Goal: Information Seeking & Learning: Get advice/opinions

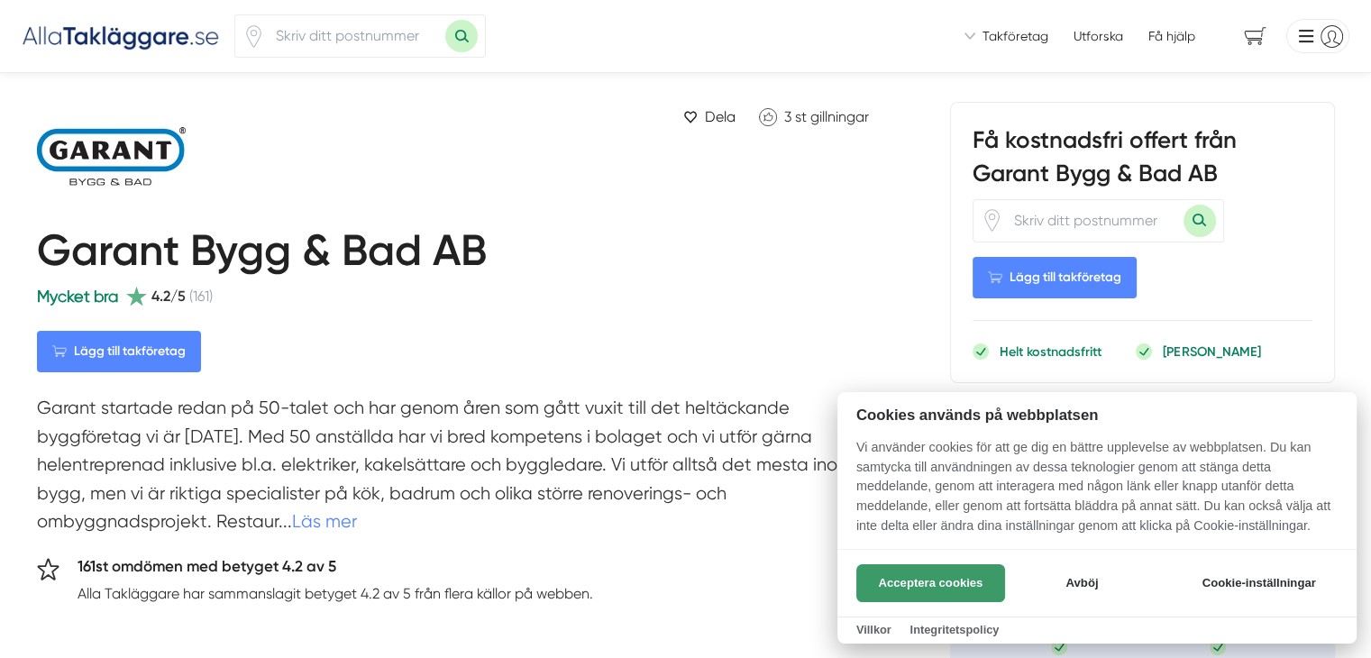
click at [952, 583] on button "Acceptera cookies" at bounding box center [930, 583] width 149 height 38
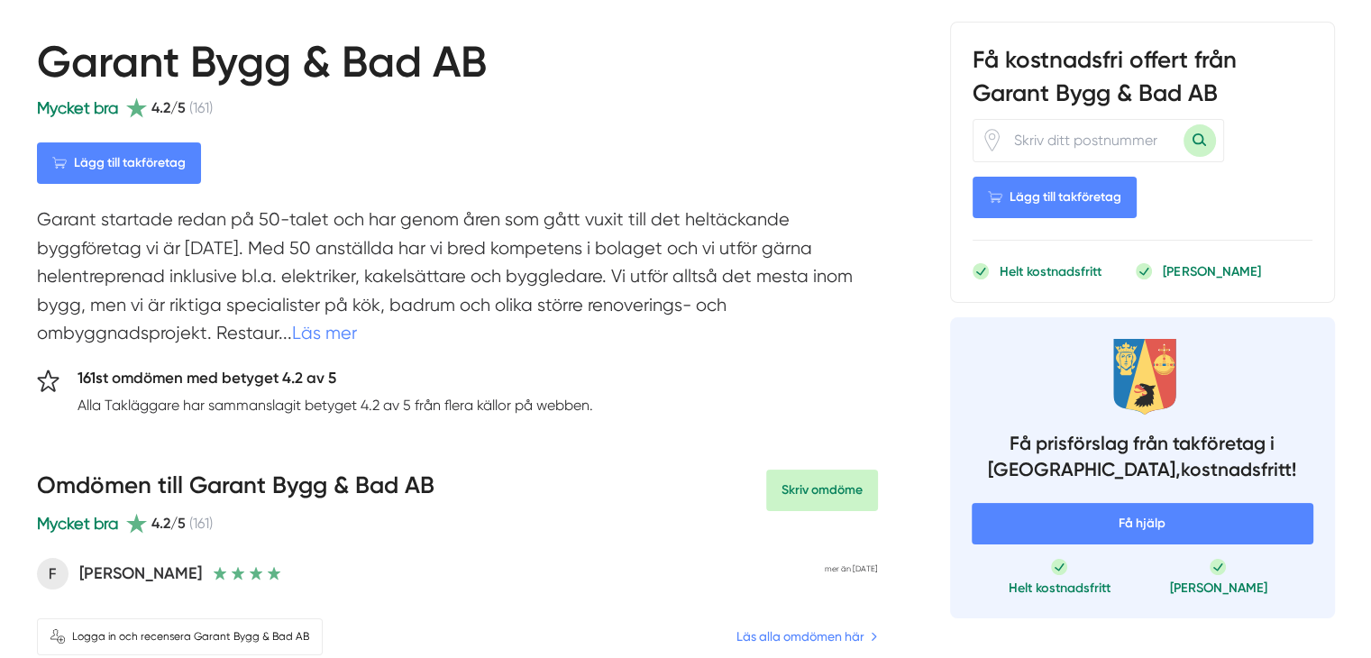
scroll to position [180, 0]
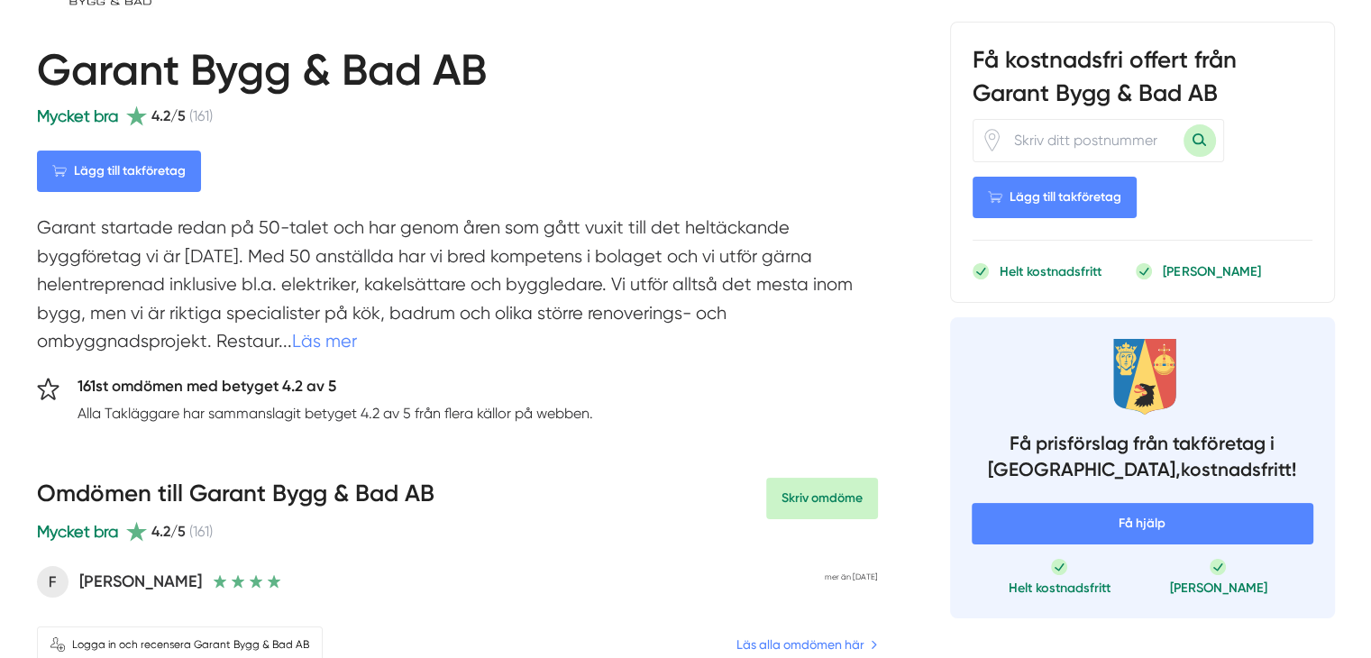
click at [326, 339] on link "Läs mer" at bounding box center [324, 341] width 65 height 21
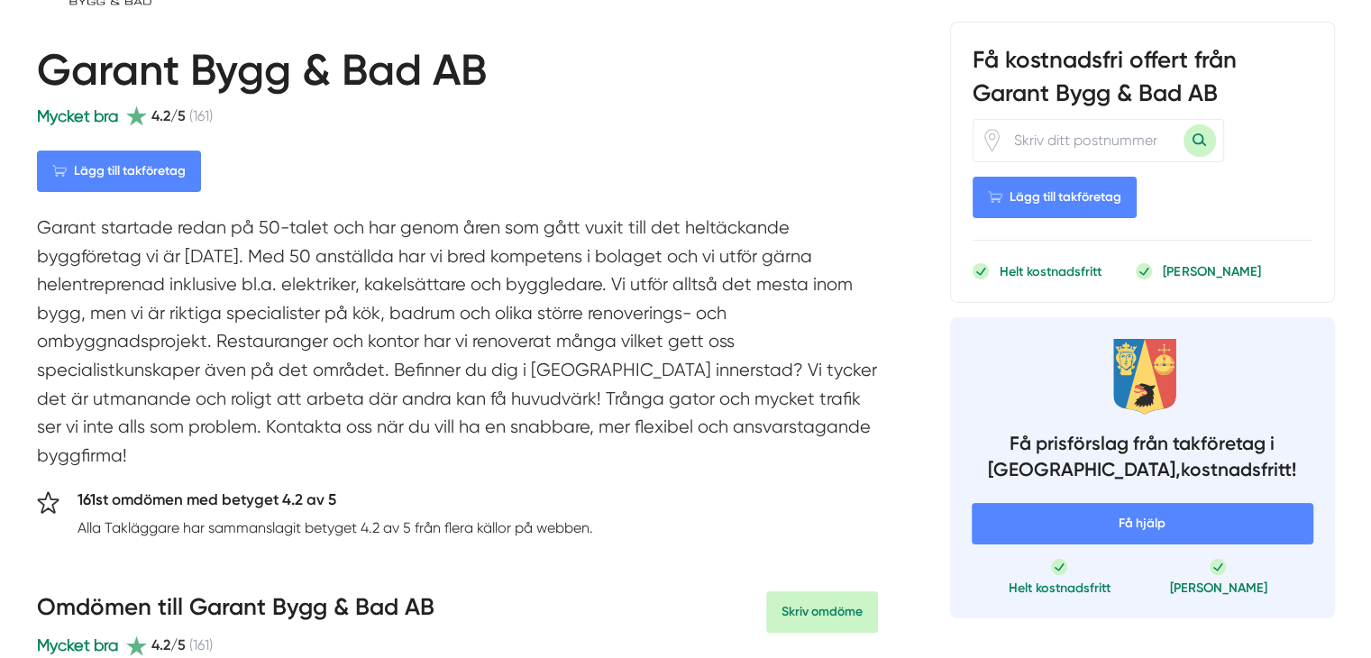
scroll to position [2, 0]
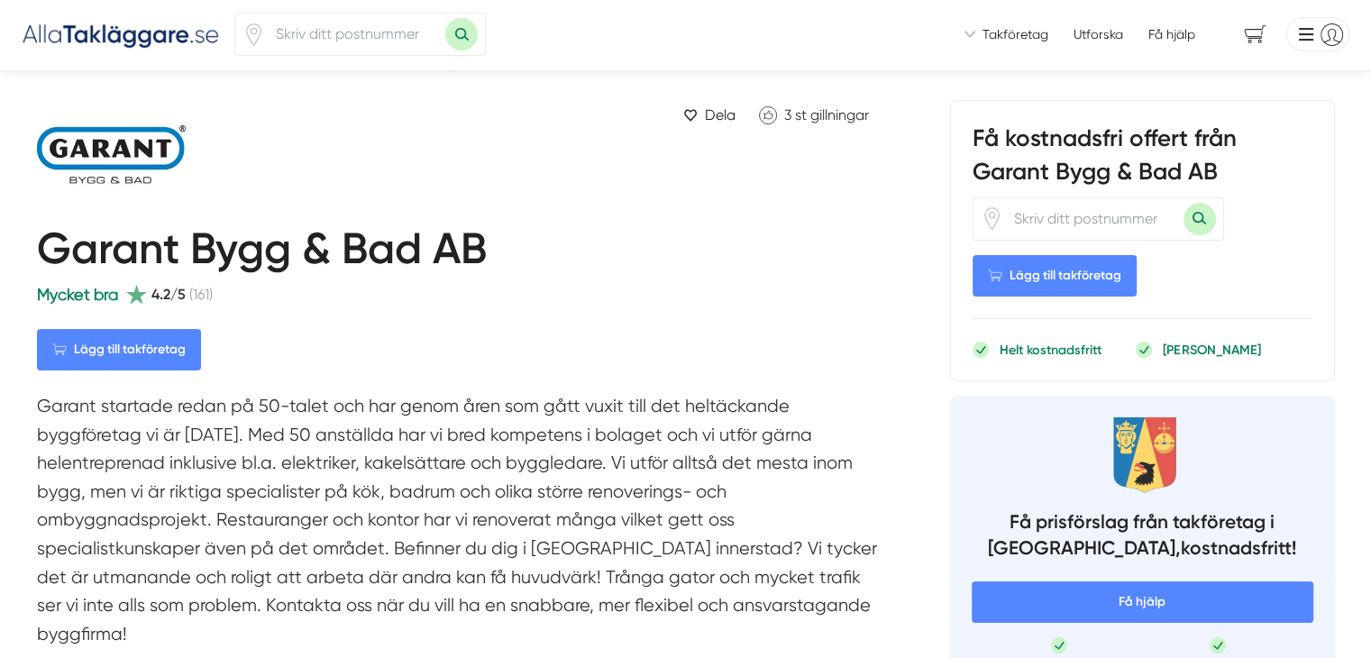
click at [1026, 221] on input "number" at bounding box center [1093, 218] width 180 height 41
type input "12632"
click at [1196, 214] on button "Sök med postnummer" at bounding box center [1199, 219] width 32 height 32
click at [124, 160] on img at bounding box center [136, 154] width 198 height 108
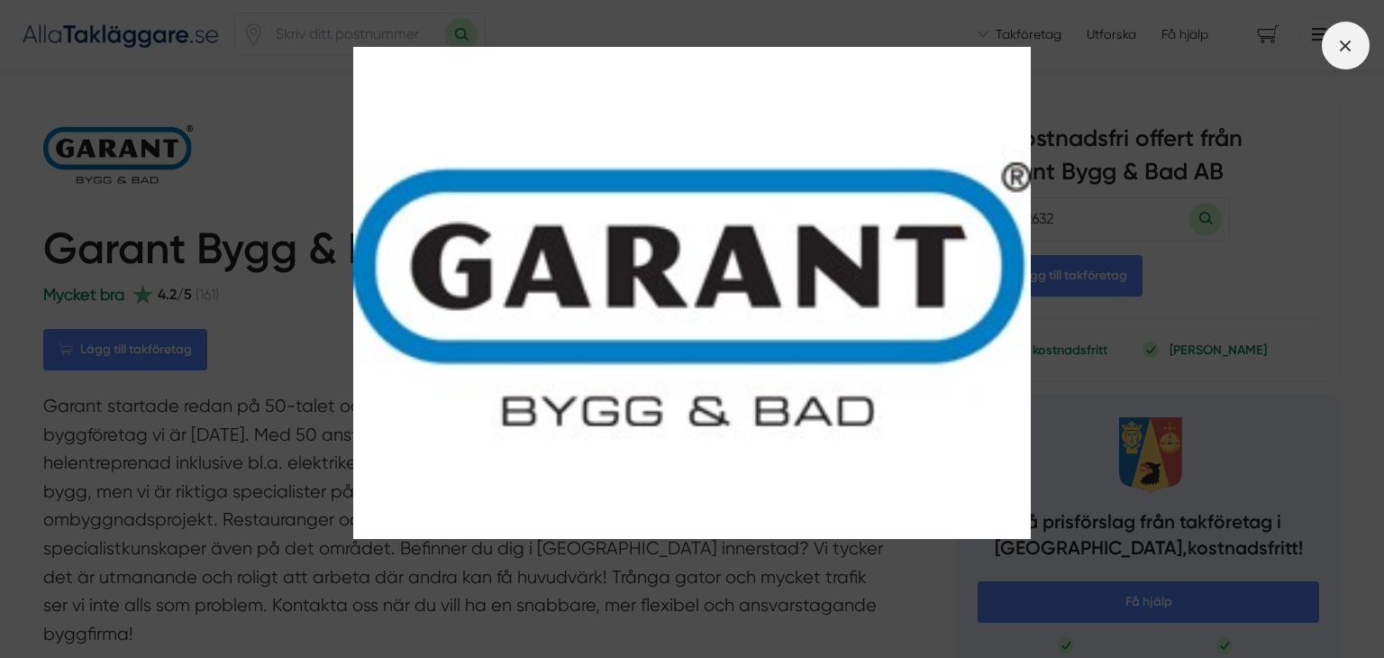
click at [1351, 44] on icon at bounding box center [1346, 46] width 20 height 20
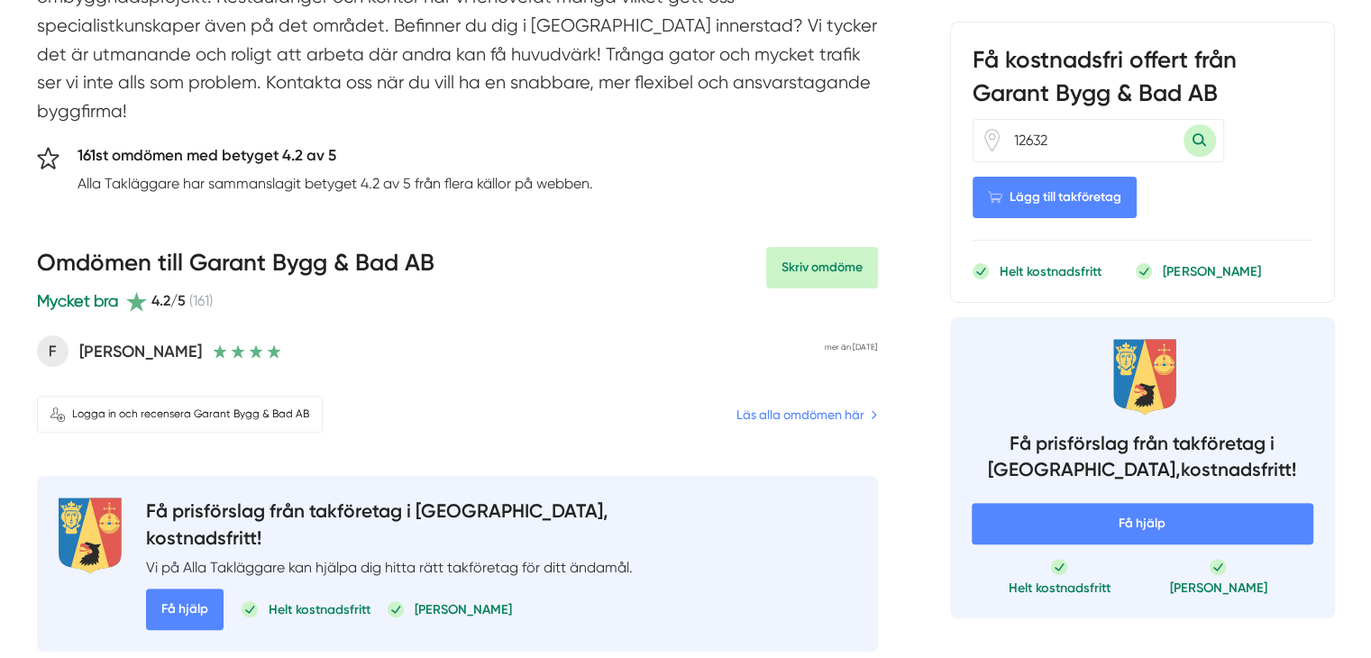
scroll to position [574, 0]
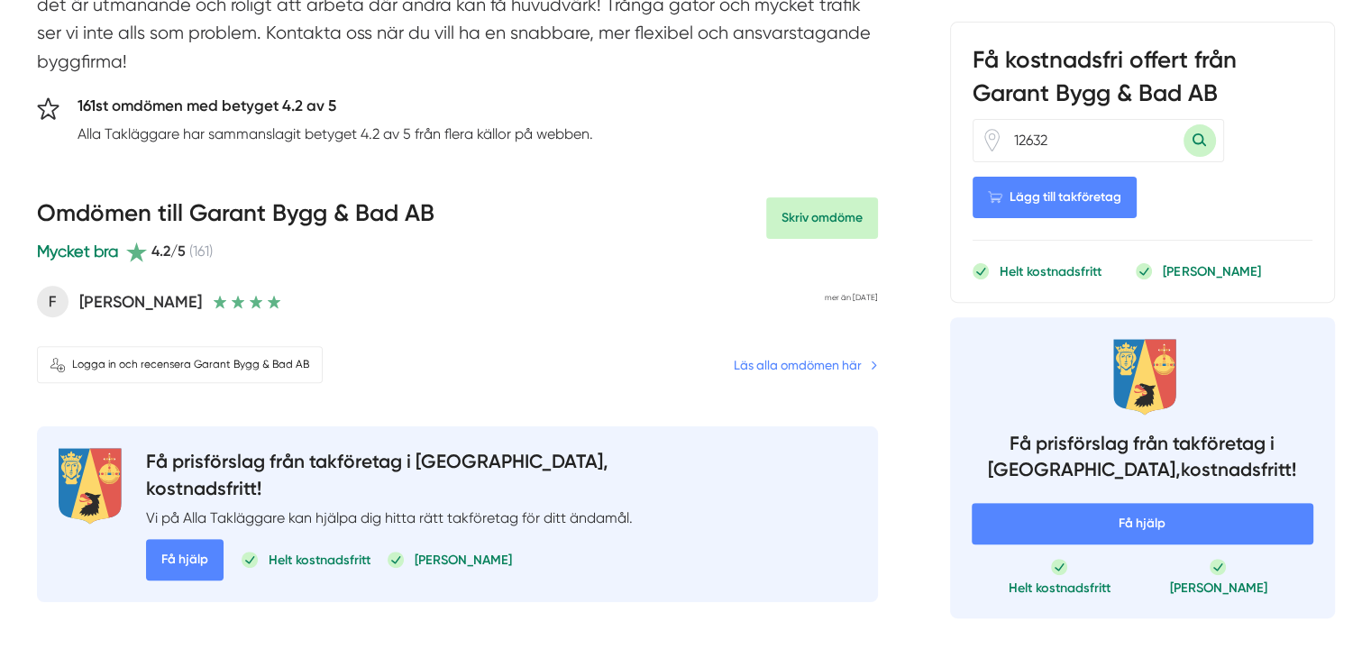
click at [871, 360] on link "Läs alla omdömen här" at bounding box center [806, 365] width 144 height 20
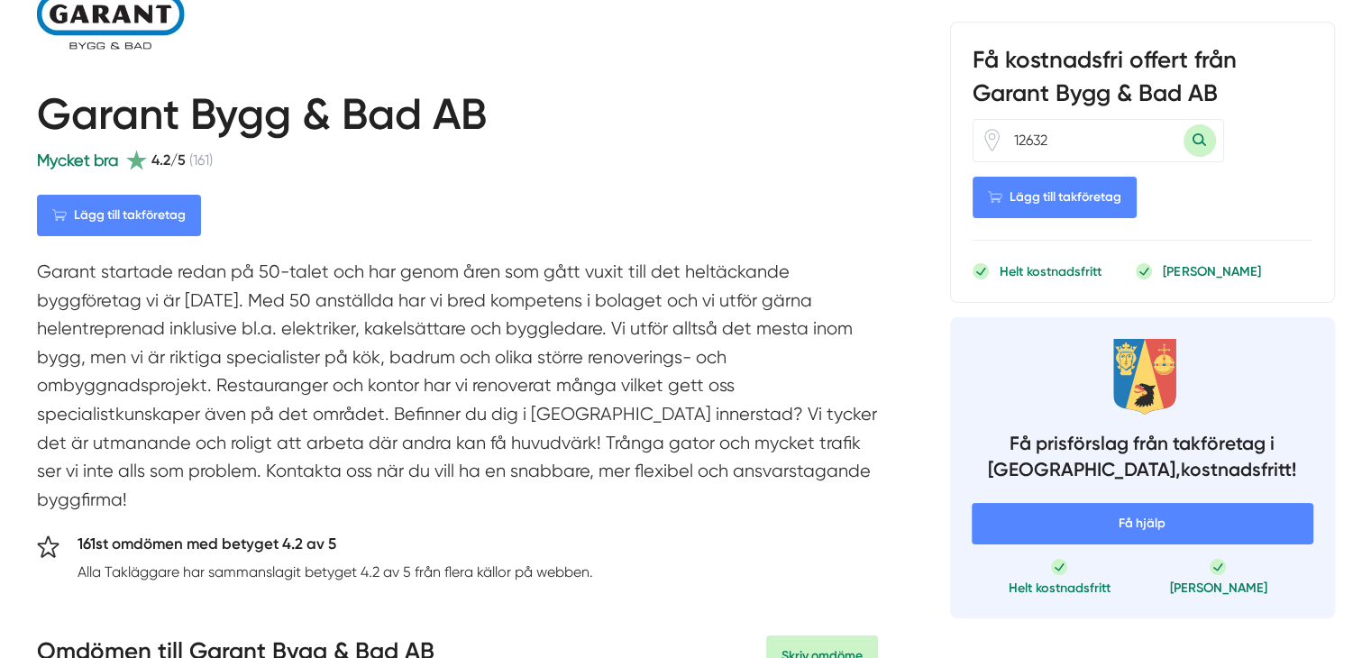
scroll to position [95, 0]
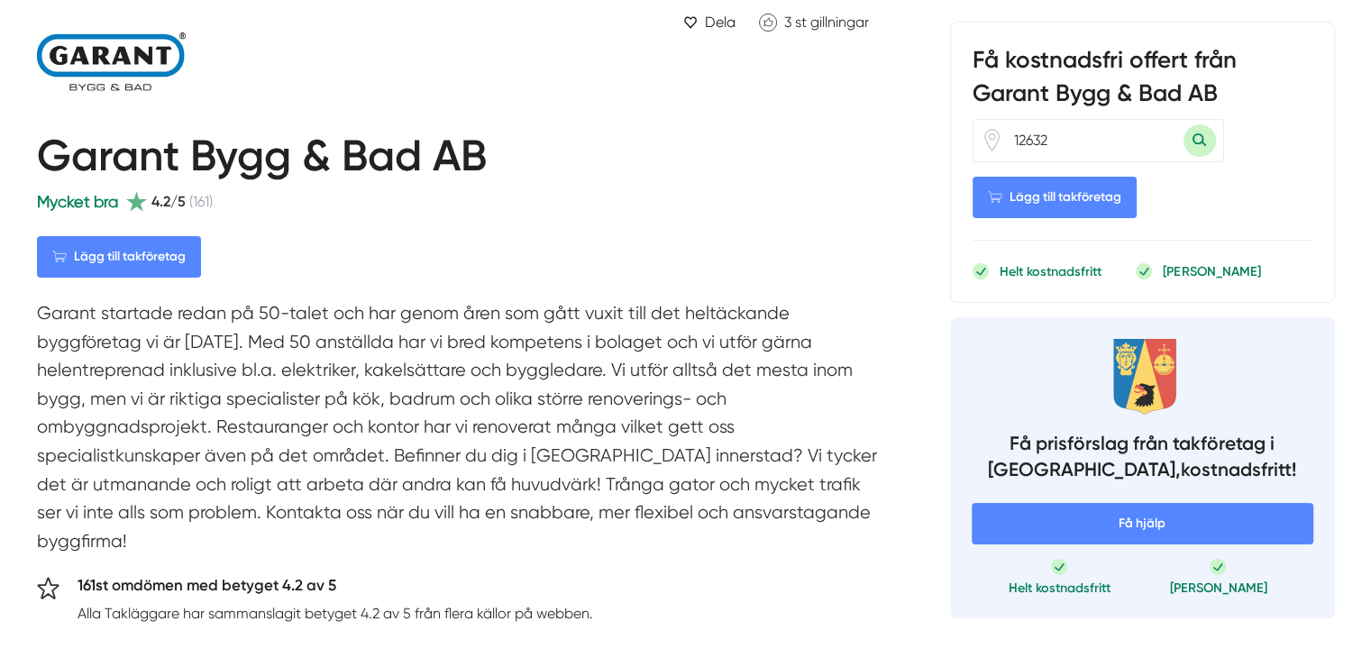
click at [97, 88] on img at bounding box center [136, 61] width 198 height 108
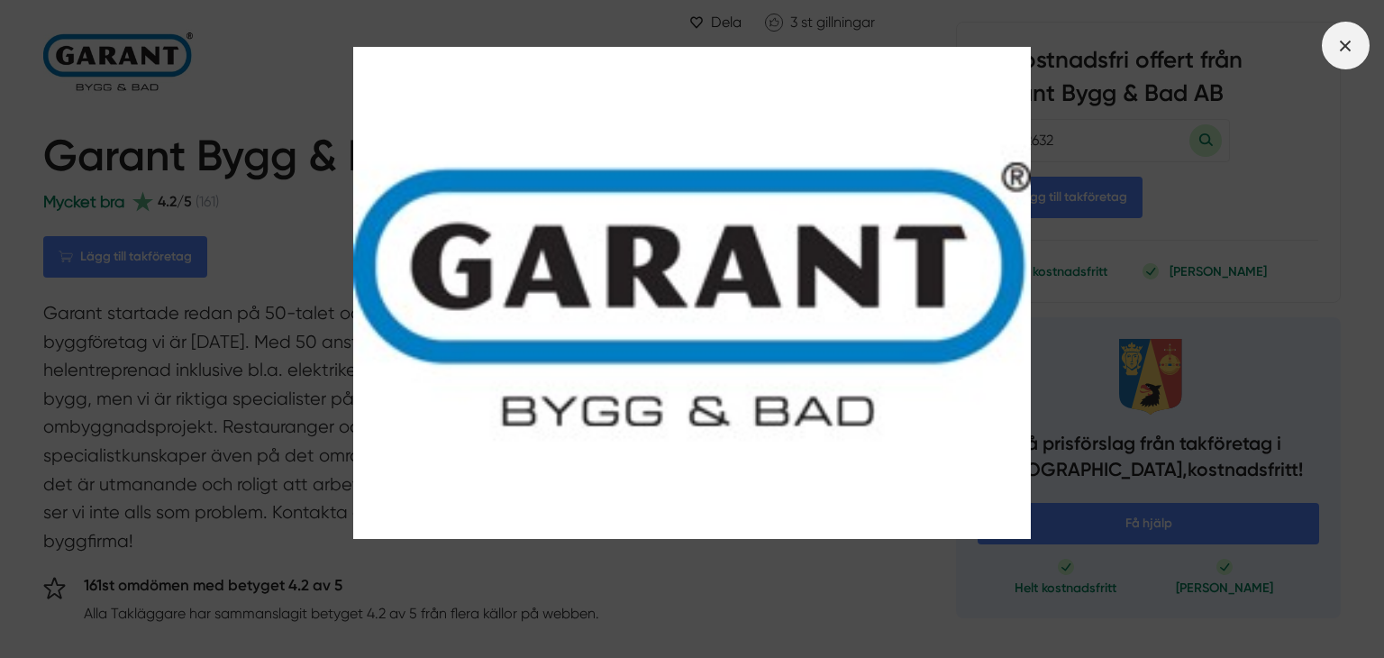
click at [1345, 58] on span at bounding box center [1346, 46] width 48 height 48
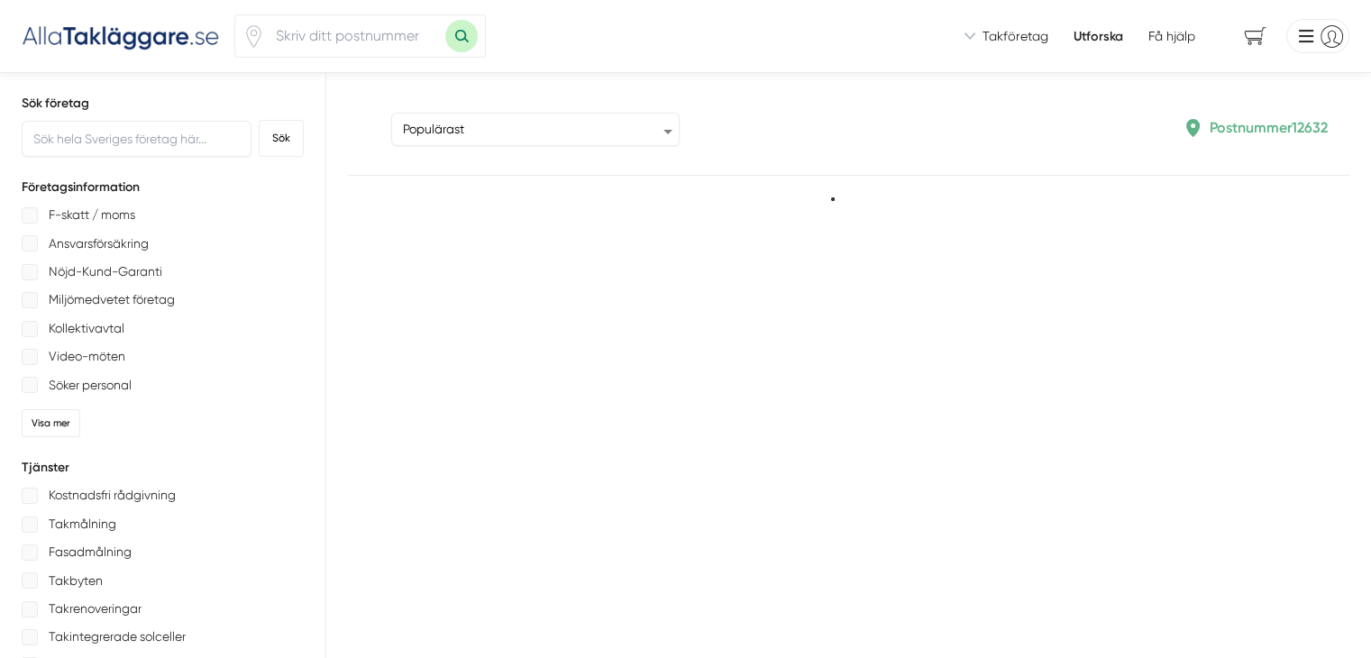
type input "12632"
